Goal: Find specific page/section: Find specific page/section

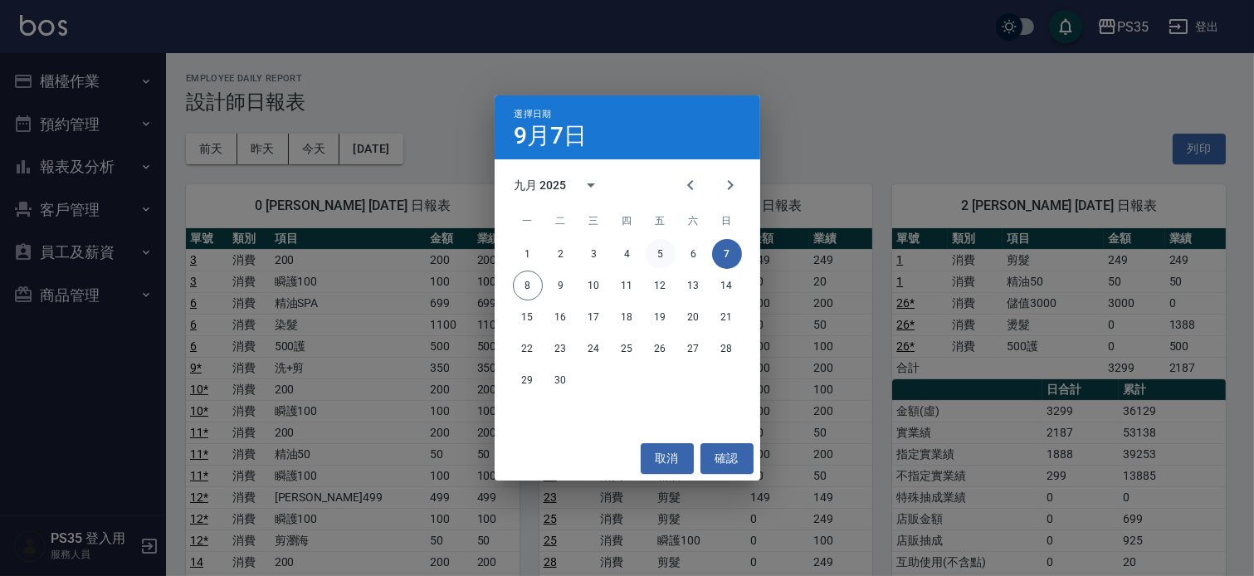
click at [665, 253] on button "5" at bounding box center [660, 254] width 30 height 30
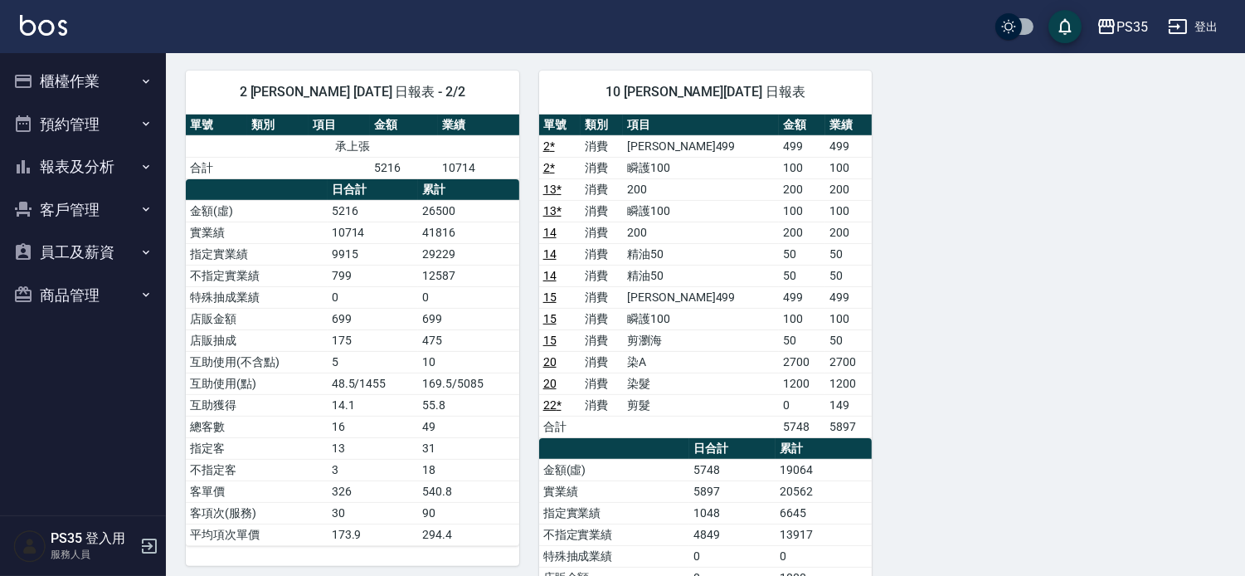
scroll to position [1204, 0]
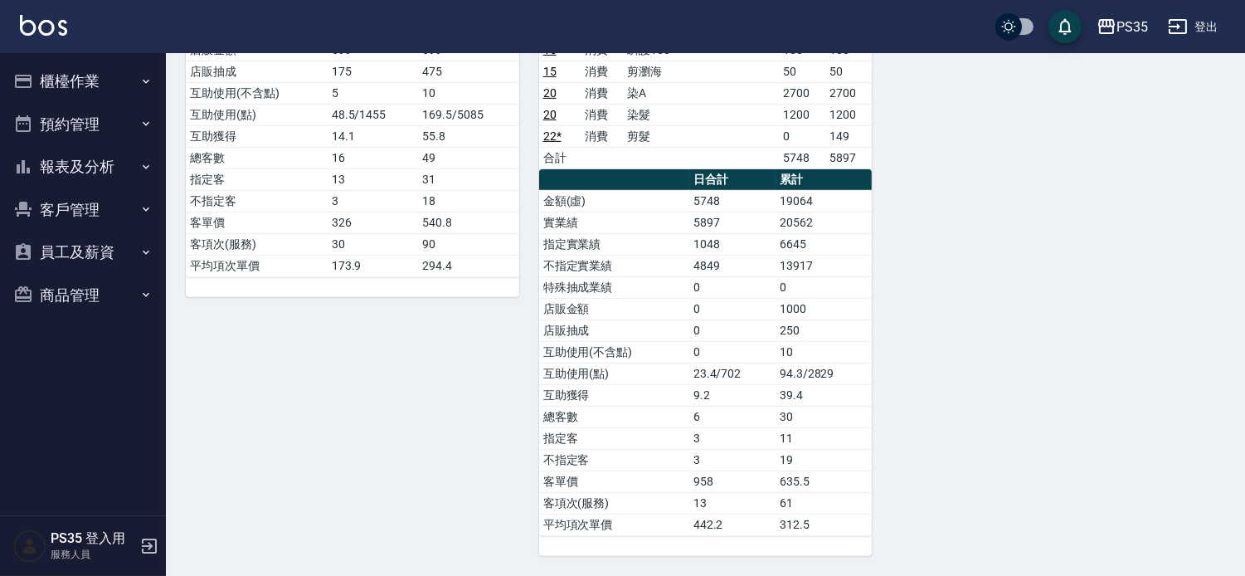
click at [105, 160] on button "報表及分析" at bounding box center [83, 166] width 153 height 43
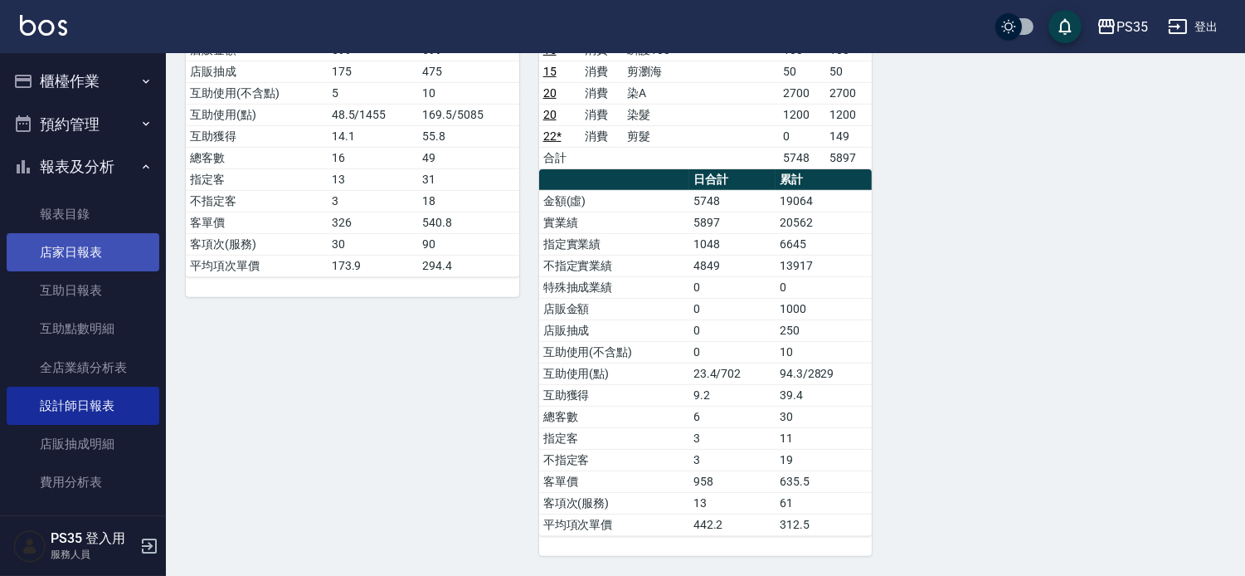
click at [95, 259] on link "店家日報表" at bounding box center [83, 252] width 153 height 38
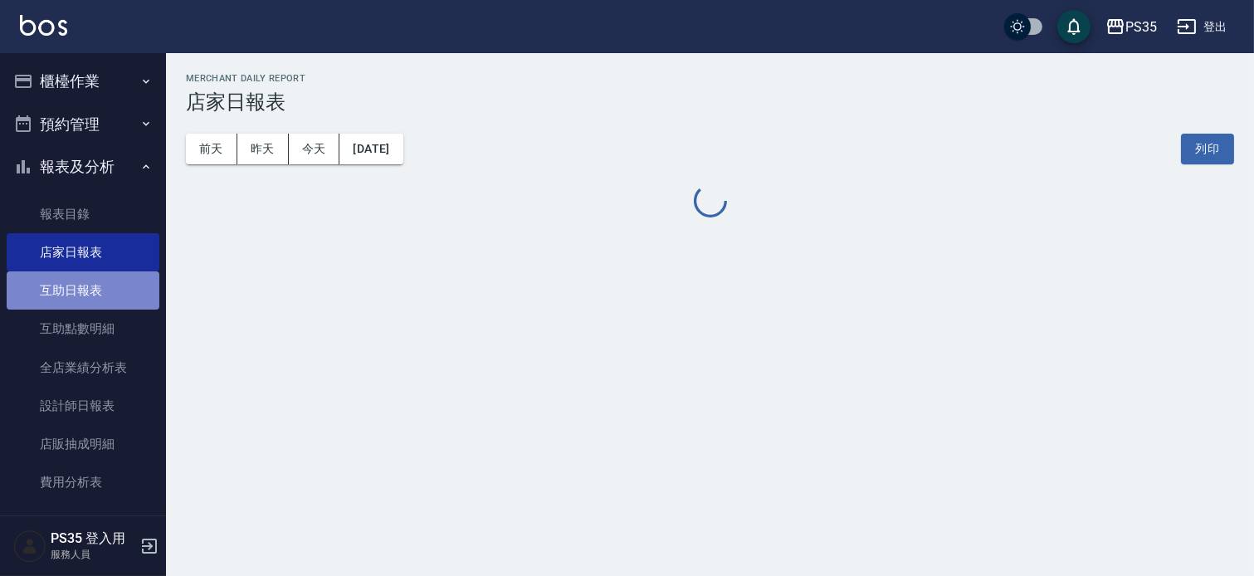
click at [93, 283] on link "互助日報表" at bounding box center [83, 290] width 153 height 38
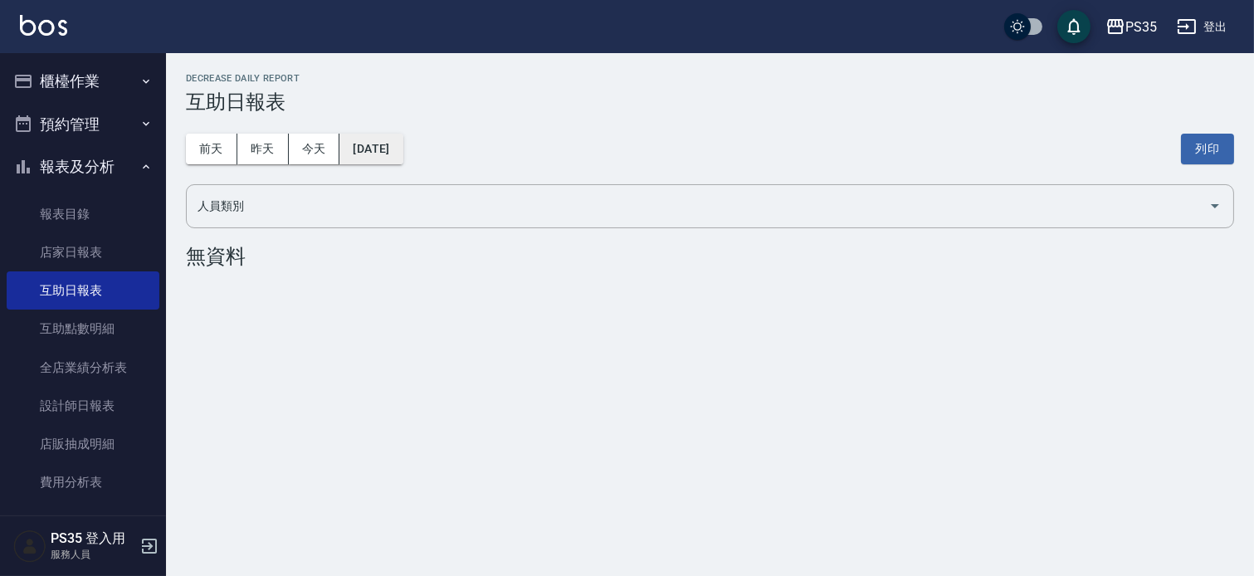
click at [391, 150] on button "[DATE]" at bounding box center [370, 149] width 63 height 31
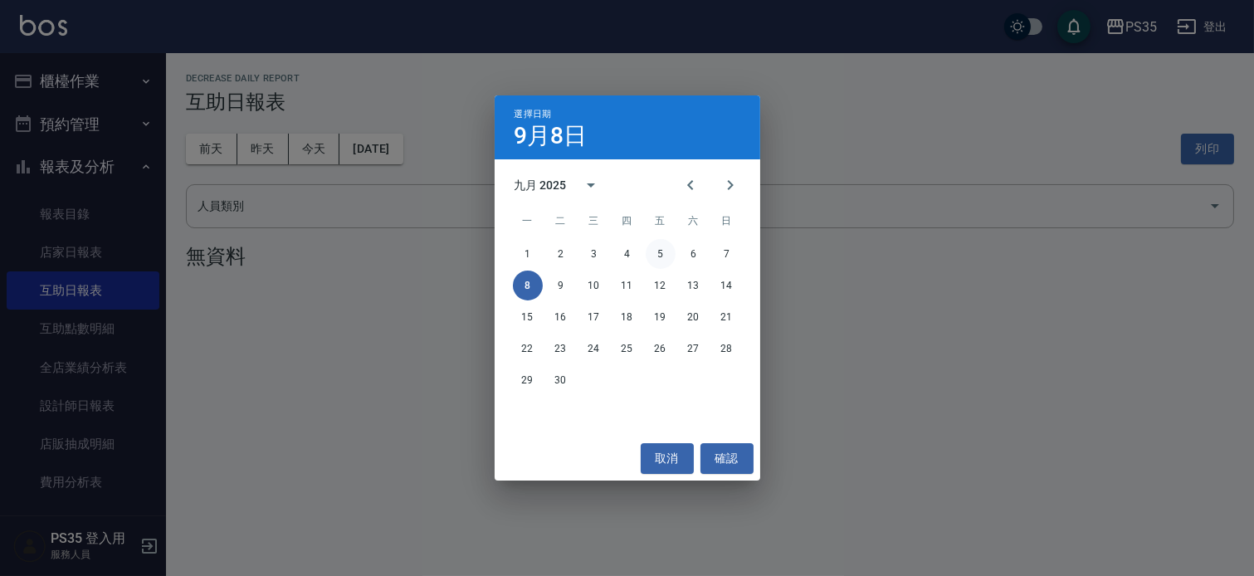
click at [665, 252] on button "5" at bounding box center [660, 254] width 30 height 30
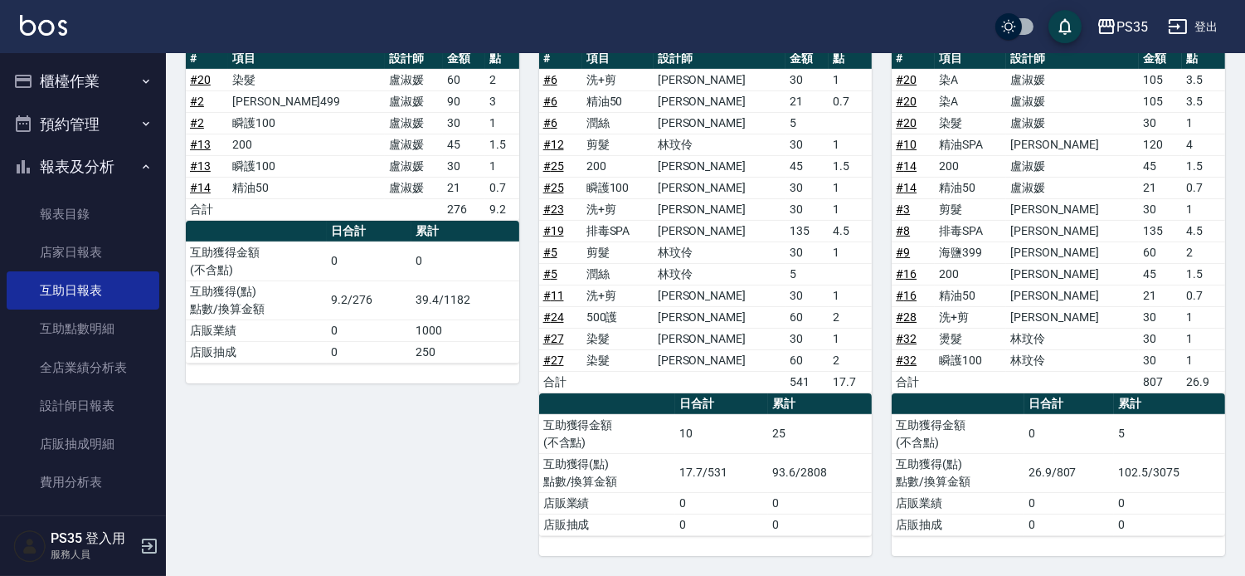
scroll to position [679, 0]
